Goal: Register for event/course

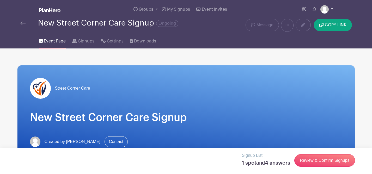
click at [327, 10] on img at bounding box center [325, 9] width 8 height 8
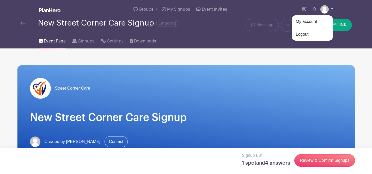
click at [327, 10] on img at bounding box center [325, 9] width 8 height 8
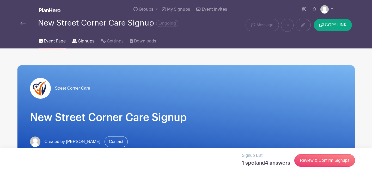
click at [84, 44] on span "Signups" at bounding box center [86, 41] width 16 height 6
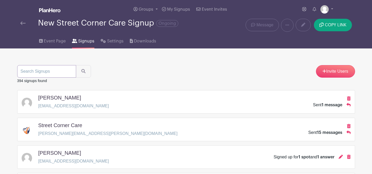
click at [44, 71] on input "search" at bounding box center [46, 71] width 59 height 13
type input "[PERSON_NAME]"
click at [76, 65] on button "submit" at bounding box center [83, 71] width 15 height 13
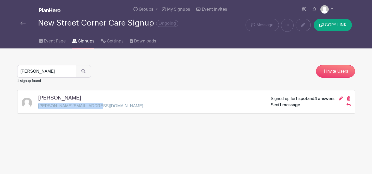
drag, startPoint x: 90, startPoint y: 107, endPoint x: 39, endPoint y: 107, distance: 51.1
click at [39, 107] on p "[PERSON_NAME][EMAIL_ADDRESS][DOMAIN_NAME]" at bounding box center [90, 106] width 105 height 6
copy p "[PERSON_NAME][EMAIL_ADDRESS][DOMAIN_NAME]"
click at [45, 43] on span "Event Page" at bounding box center [55, 41] width 22 height 6
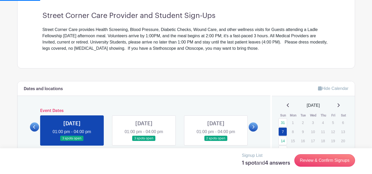
scroll to position [191, 0]
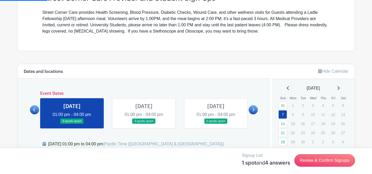
click at [339, 87] on div "[DATE]" at bounding box center [313, 88] width 70 height 6
click at [340, 87] on icon at bounding box center [339, 88] width 2 height 4
click at [342, 89] on div "[DATE]" at bounding box center [313, 88] width 70 height 6
click at [340, 87] on icon at bounding box center [338, 88] width 3 height 4
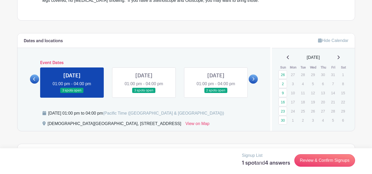
scroll to position [231, 0]
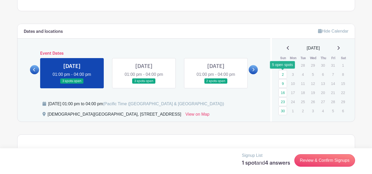
click at [282, 74] on link "2" at bounding box center [283, 74] width 9 height 9
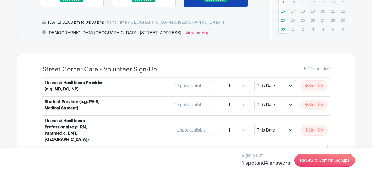
scroll to position [299, 0]
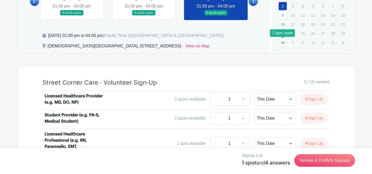
click at [284, 43] on link "30" at bounding box center [283, 42] width 9 height 9
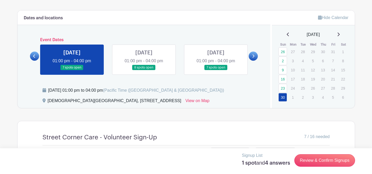
scroll to position [234, 0]
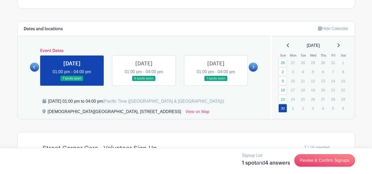
click at [287, 46] on icon at bounding box center [288, 45] width 3 height 4
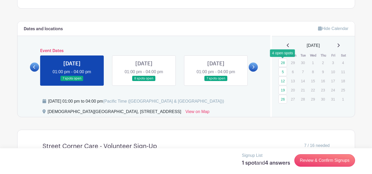
click at [282, 62] on link "28" at bounding box center [283, 62] width 9 height 9
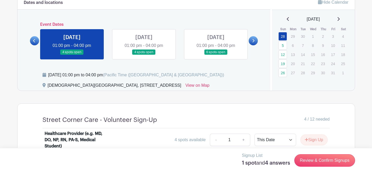
scroll to position [214, 0]
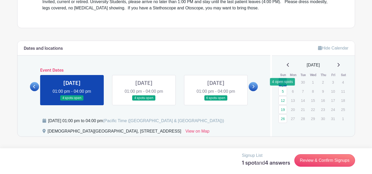
click at [284, 91] on link "5" at bounding box center [283, 91] width 9 height 9
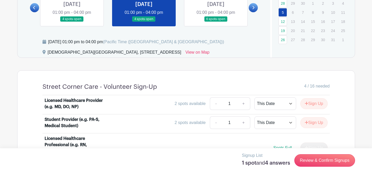
scroll to position [260, 0]
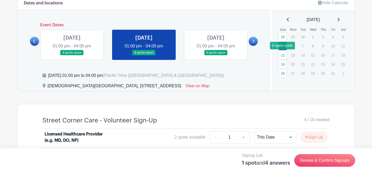
click at [283, 54] on link "12" at bounding box center [283, 55] width 9 height 9
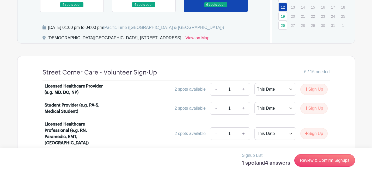
scroll to position [265, 0]
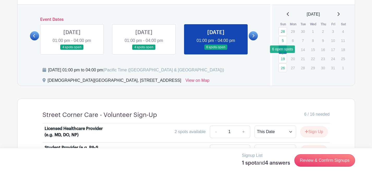
click at [282, 59] on link "19" at bounding box center [283, 59] width 9 height 9
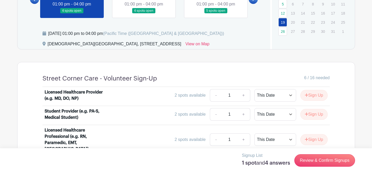
scroll to position [282, 0]
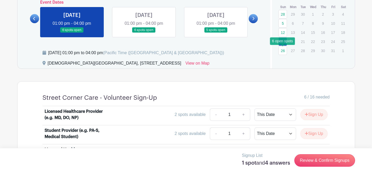
click at [281, 52] on link "26" at bounding box center [283, 50] width 9 height 9
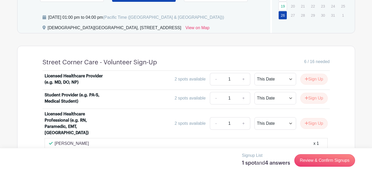
scroll to position [259, 0]
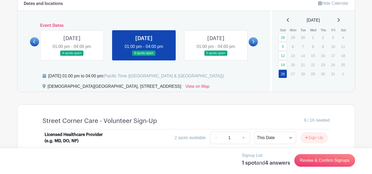
click at [340, 21] on icon at bounding box center [338, 20] width 3 height 4
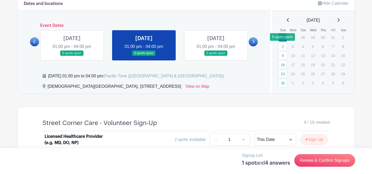
click at [285, 46] on link "2" at bounding box center [283, 46] width 9 height 9
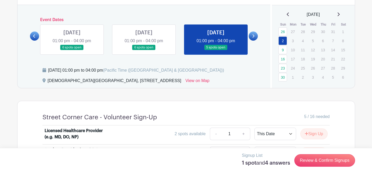
scroll to position [262, 0]
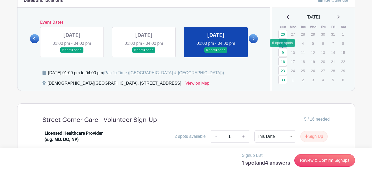
click at [282, 51] on link "9" at bounding box center [283, 52] width 9 height 9
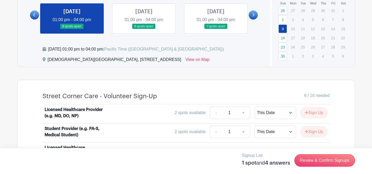
scroll to position [262, 0]
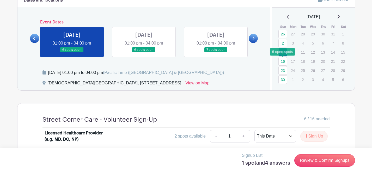
click at [282, 61] on link "16" at bounding box center [283, 61] width 9 height 9
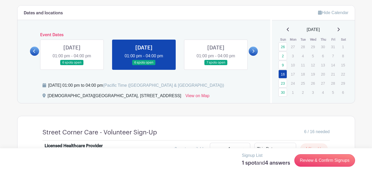
scroll to position [247, 0]
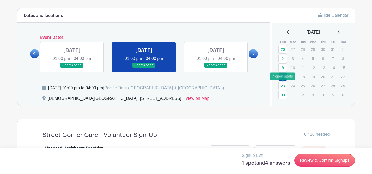
click at [283, 85] on link "23" at bounding box center [283, 86] width 9 height 9
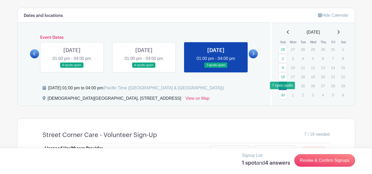
click at [284, 95] on link "30" at bounding box center [283, 95] width 9 height 9
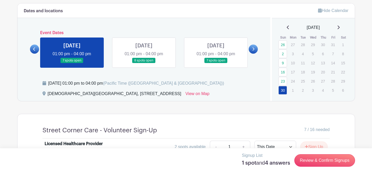
scroll to position [204, 0]
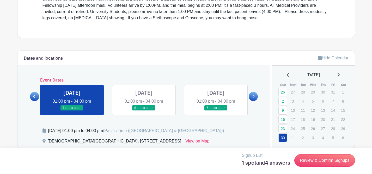
click at [287, 73] on icon at bounding box center [288, 75] width 3 height 4
click at [286, 72] on div "Hide Calendar [DATE] Sun Mon Tue Wed Thu Fri Sat 28 29 30 1 2 3 4 5 6 7 8 9 10 …" at bounding box center [312, 99] width 85 height 96
click at [287, 73] on icon at bounding box center [288, 75] width 3 height 4
click at [283, 128] on link "28" at bounding box center [283, 128] width 9 height 9
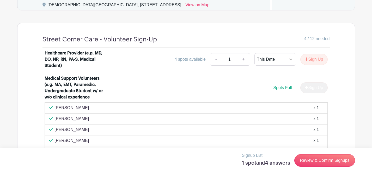
scroll to position [230, 0]
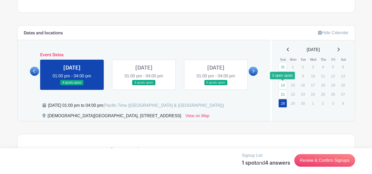
click at [284, 83] on link "14" at bounding box center [283, 85] width 9 height 9
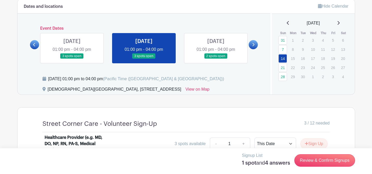
scroll to position [248, 0]
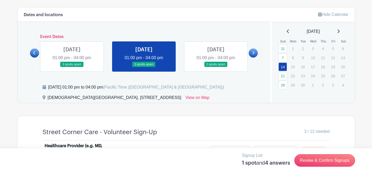
click at [340, 31] on icon at bounding box center [339, 31] width 2 height 4
click at [282, 67] on link "12" at bounding box center [283, 67] width 9 height 9
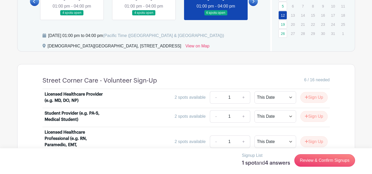
scroll to position [248, 0]
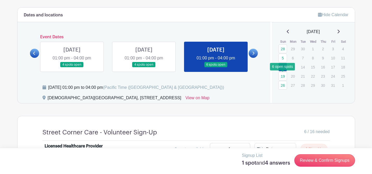
click at [282, 77] on link "19" at bounding box center [283, 76] width 9 height 9
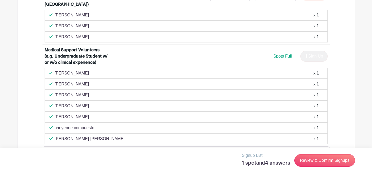
scroll to position [454, 0]
